Goal: Task Accomplishment & Management: Complete application form

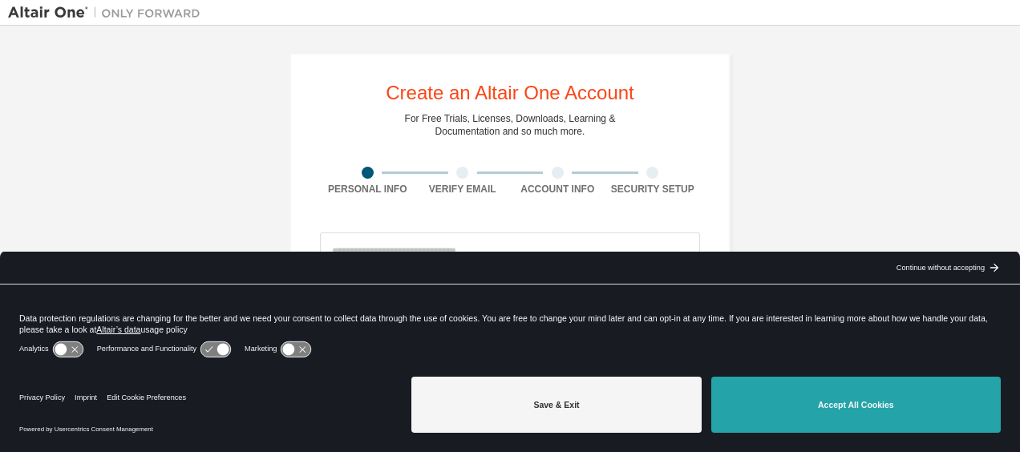
click at [827, 400] on button "Accept All Cookies" at bounding box center [855, 405] width 289 height 56
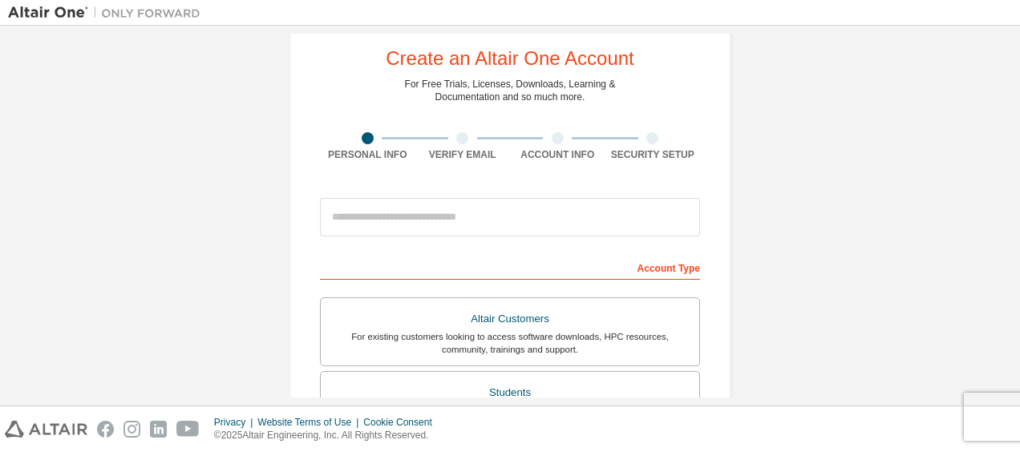
scroll to position [35, 0]
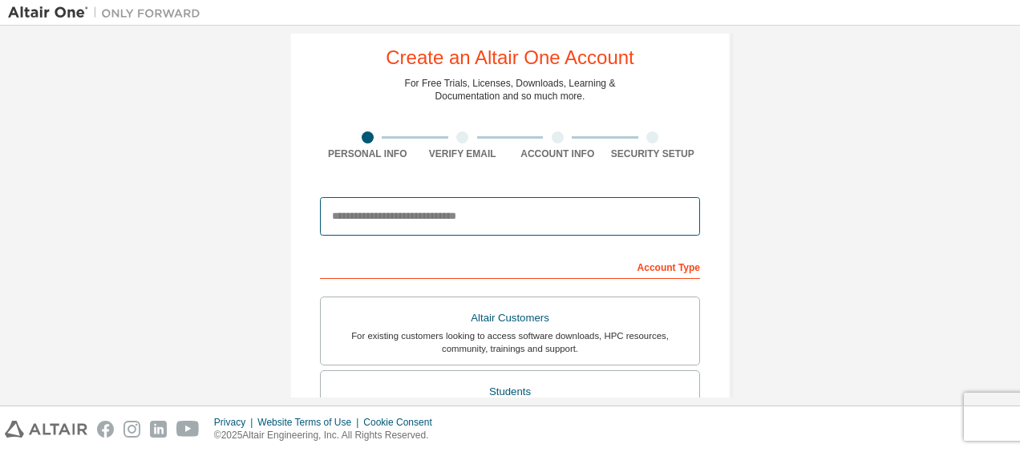
click at [499, 223] on input "email" at bounding box center [510, 216] width 380 height 38
type input "**********"
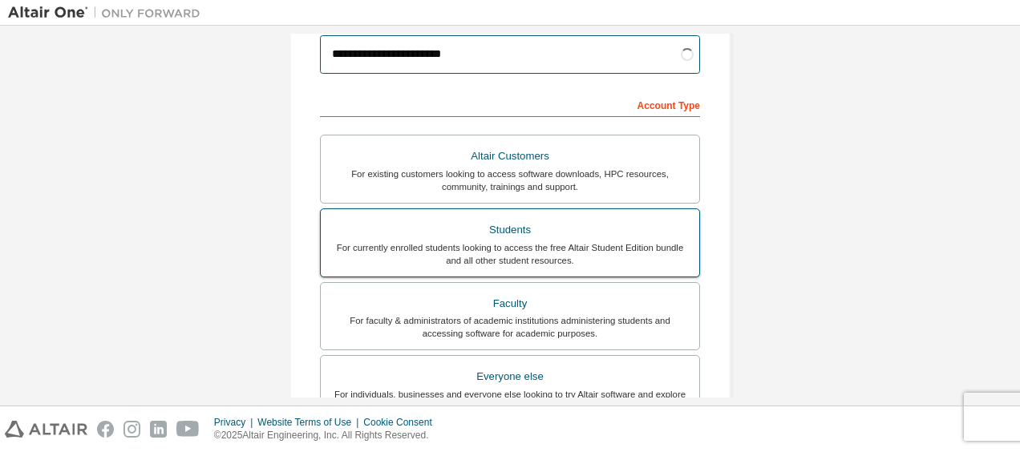
scroll to position [199, 0]
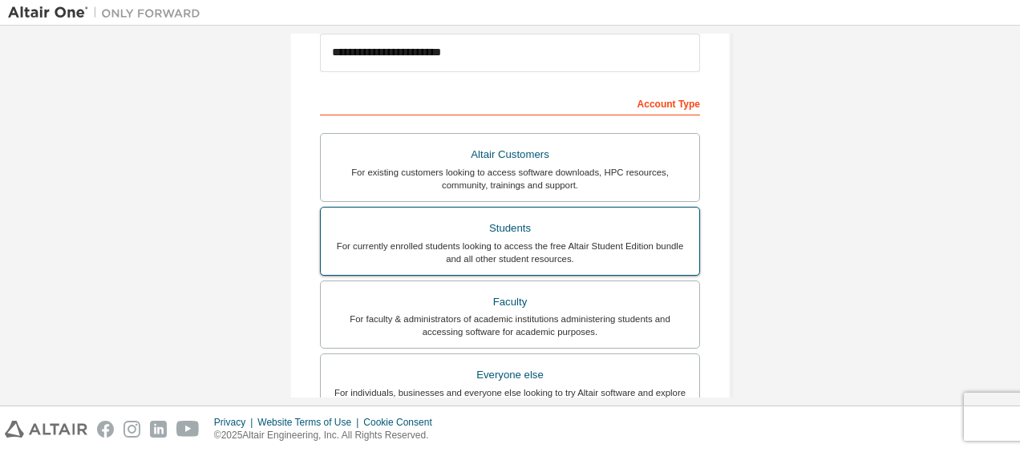
click at [461, 233] on div "Students" at bounding box center [509, 228] width 359 height 22
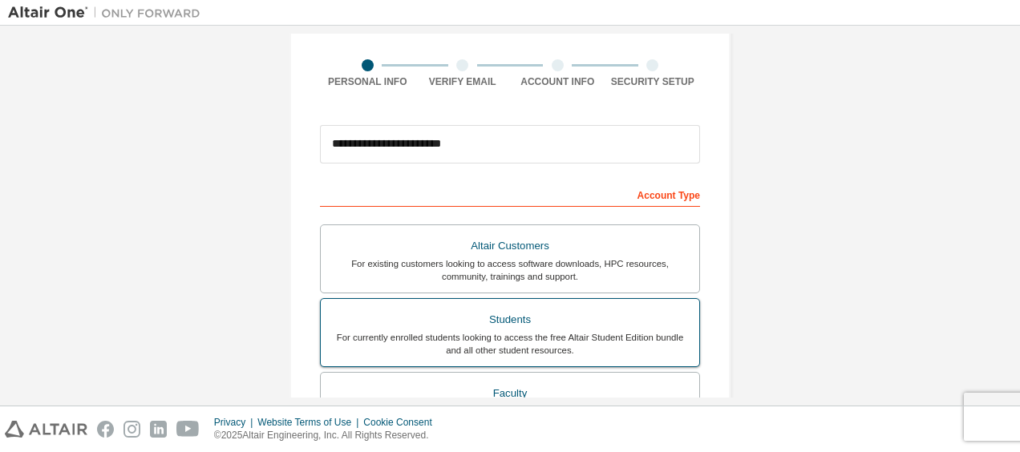
scroll to position [228, 0]
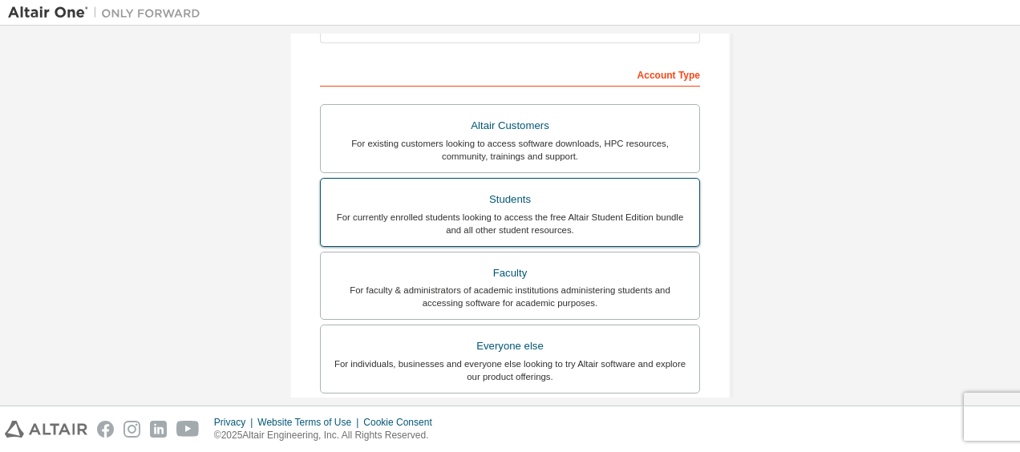
click at [471, 200] on div "Students" at bounding box center [509, 199] width 359 height 22
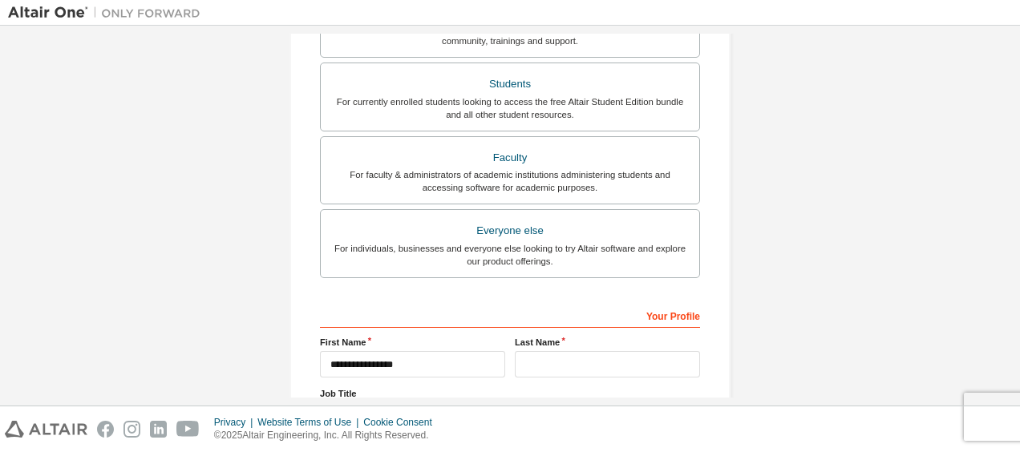
scroll to position [481, 0]
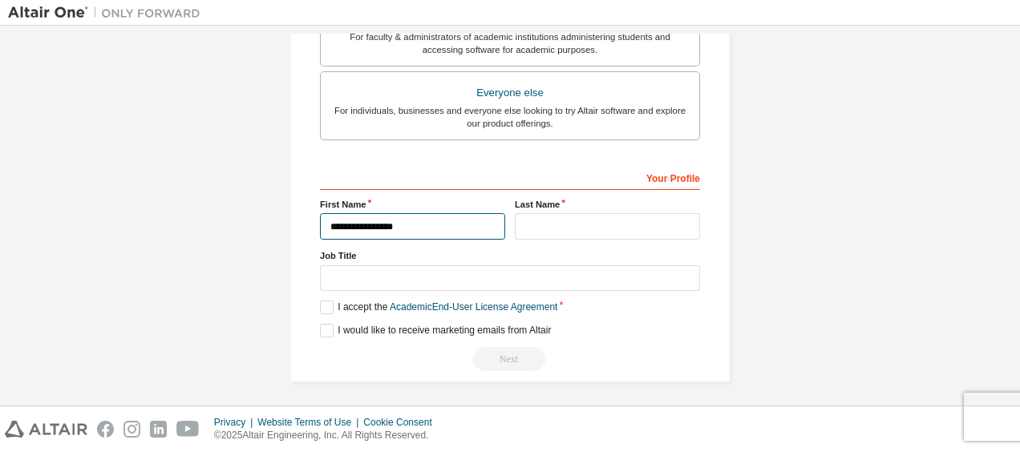
drag, startPoint x: 485, startPoint y: 210, endPoint x: 356, endPoint y: 228, distance: 130.4
click at [356, 228] on input "**********" at bounding box center [412, 226] width 185 height 26
type input "*******"
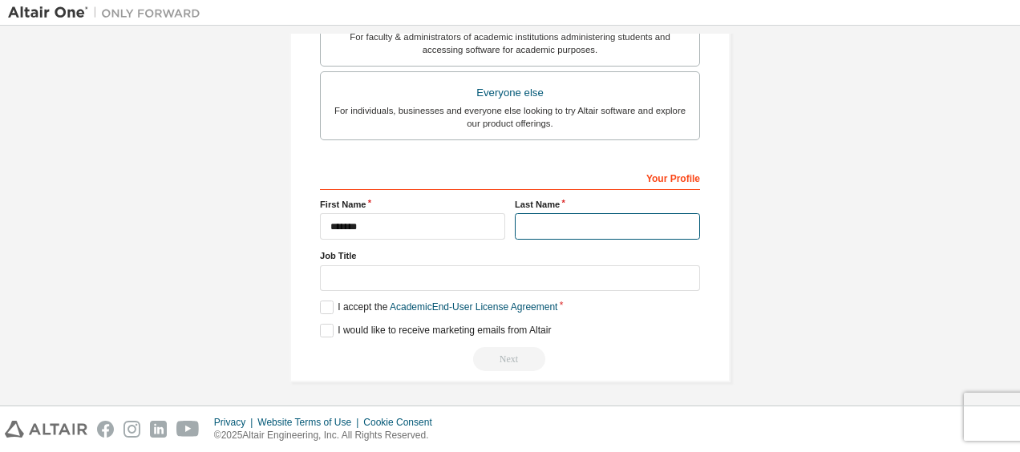
click at [528, 218] on input "text" at bounding box center [607, 226] width 185 height 26
type input "********"
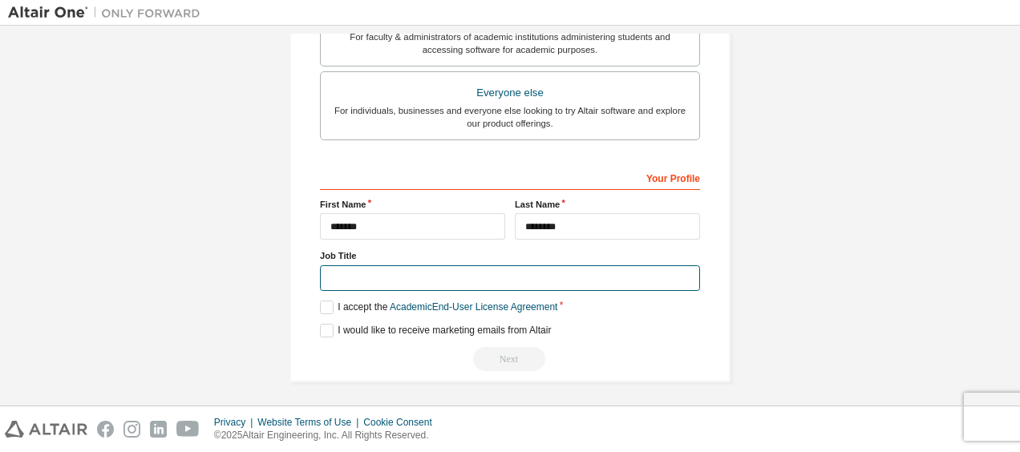
click at [493, 286] on input "text" at bounding box center [510, 278] width 380 height 26
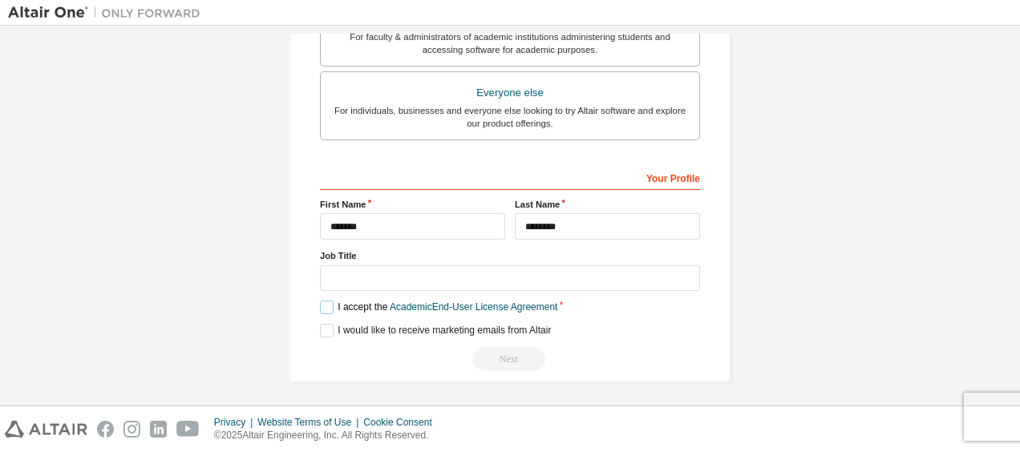
click at [329, 302] on label "I accept the Academic End-User License Agreement" at bounding box center [438, 308] width 237 height 14
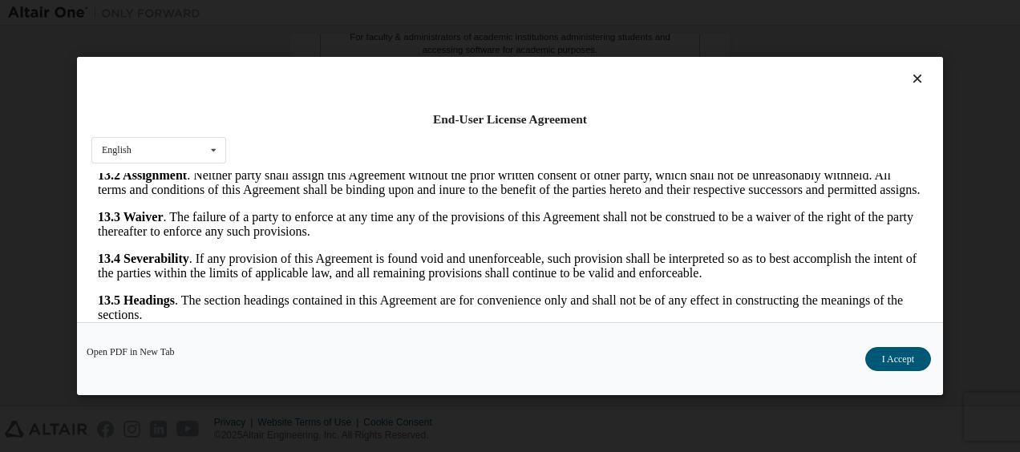
scroll to position [71, 0]
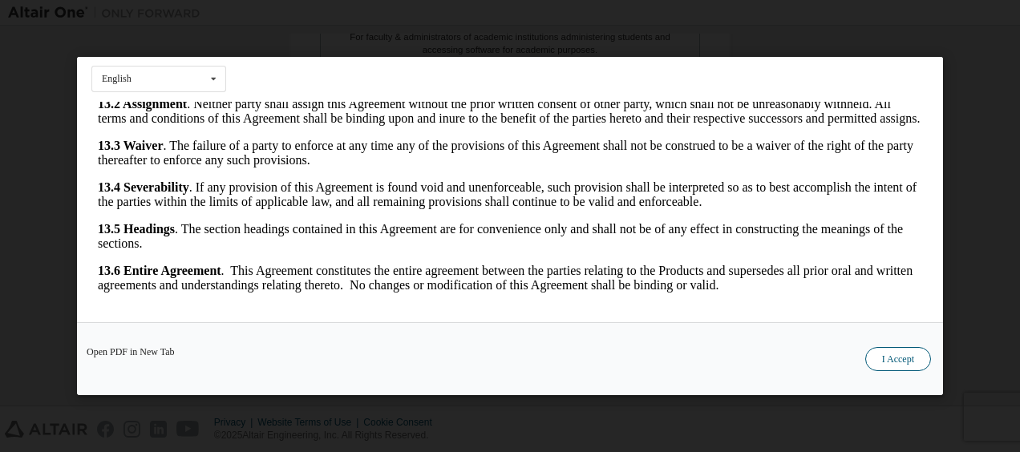
click at [882, 358] on button "I Accept" at bounding box center [898, 359] width 66 height 24
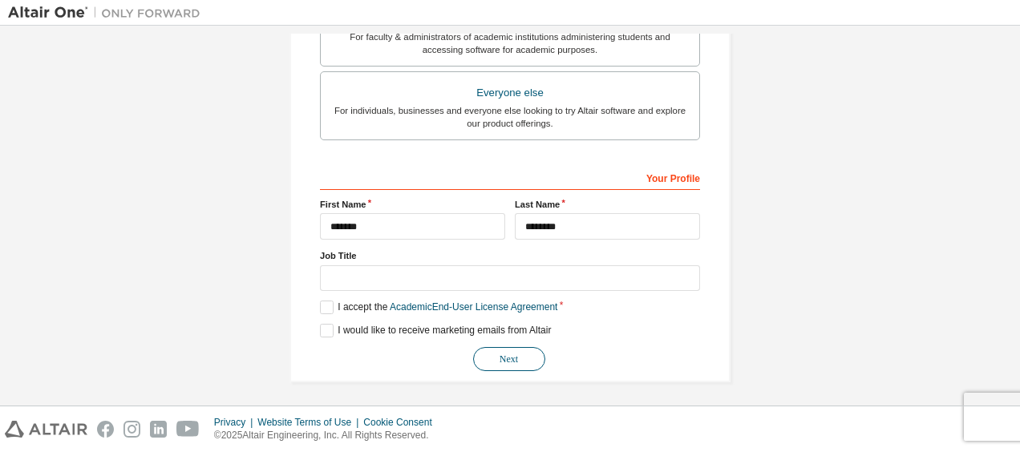
click at [499, 353] on button "Next" at bounding box center [509, 359] width 72 height 24
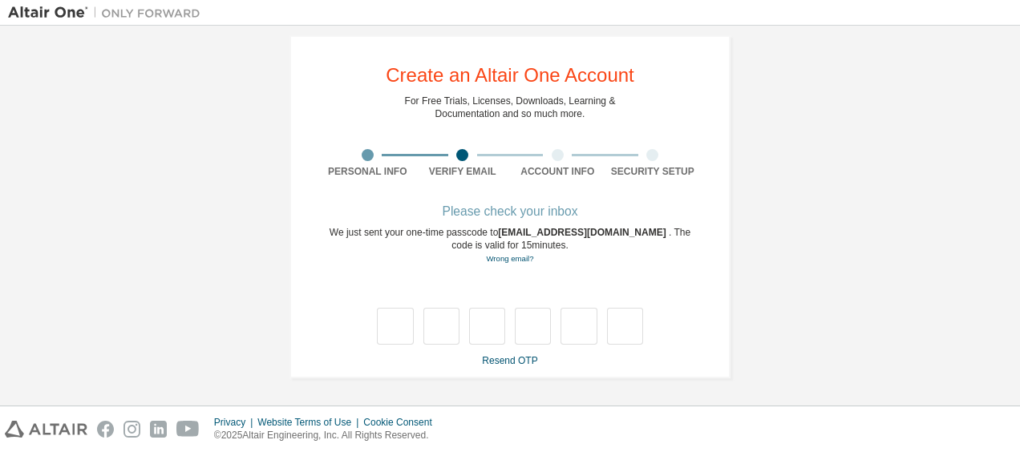
type input "*"
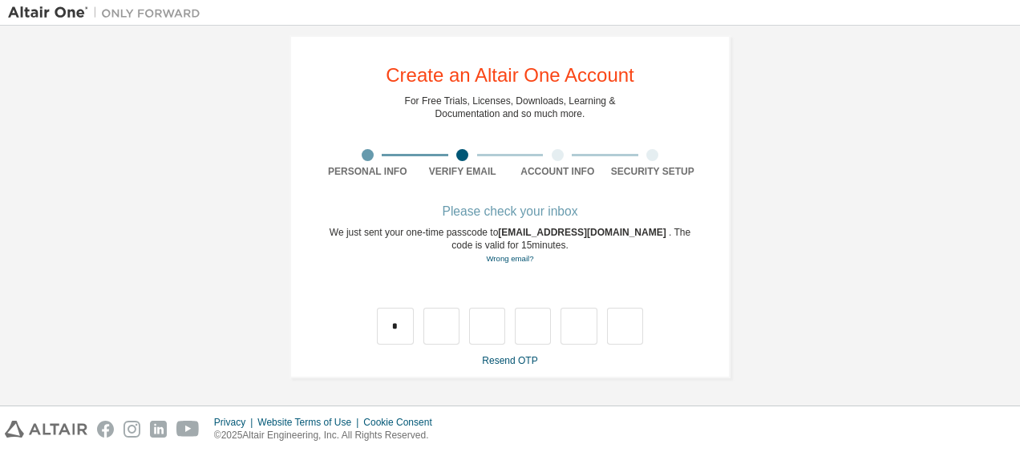
type input "*"
